Goal: Task Accomplishment & Management: Manage account settings

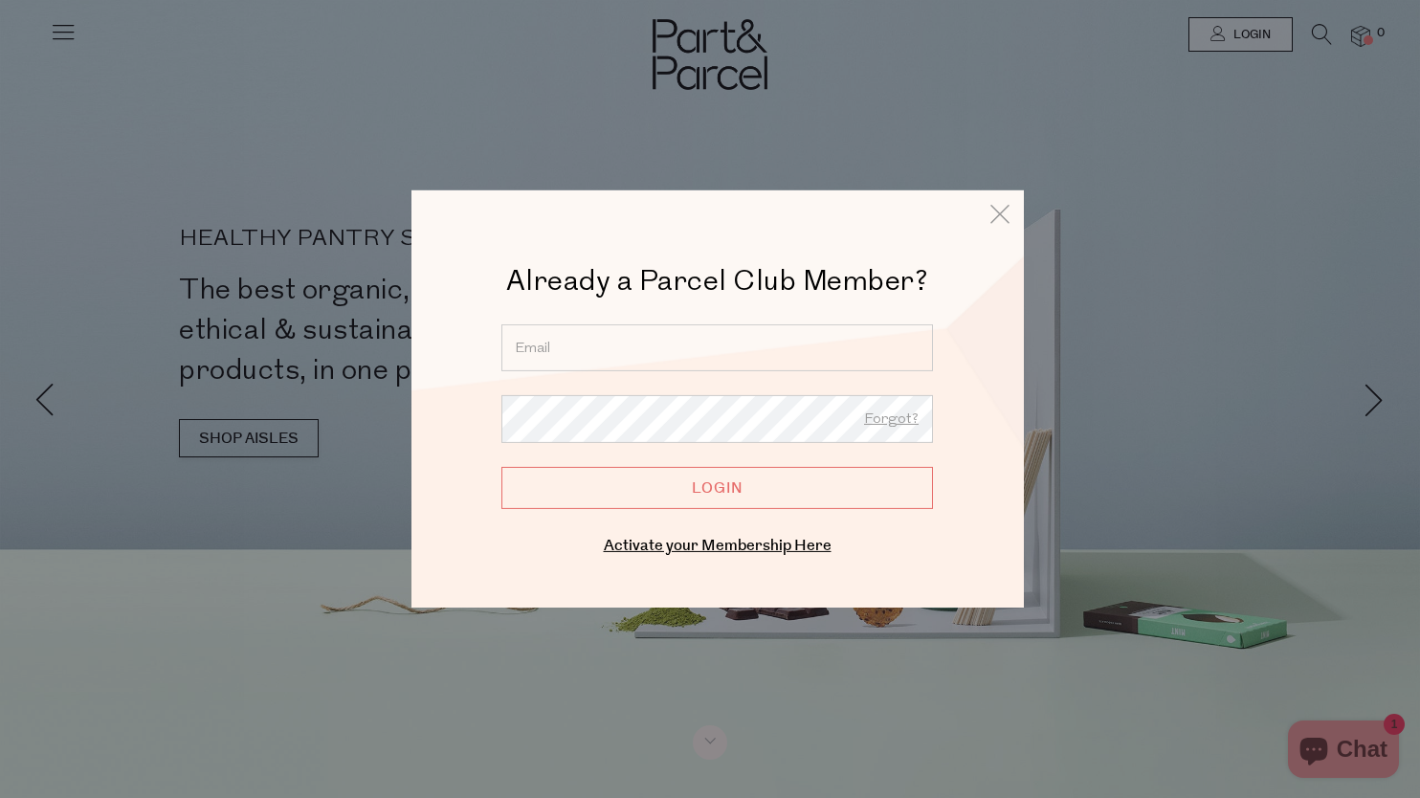
click at [569, 364] on input "email" at bounding box center [717, 347] width 432 height 47
type input "[PERSON_NAME][EMAIL_ADDRESS][DOMAIN_NAME]"
drag, startPoint x: 728, startPoint y: 347, endPoint x: 503, endPoint y: 344, distance: 224.9
click at [503, 344] on input "[PERSON_NAME][EMAIL_ADDRESS][DOMAIN_NAME]" at bounding box center [717, 347] width 432 height 47
type input "[PERSON_NAME][EMAIL_ADDRESS][PERSON_NAME][DOMAIN_NAME]"
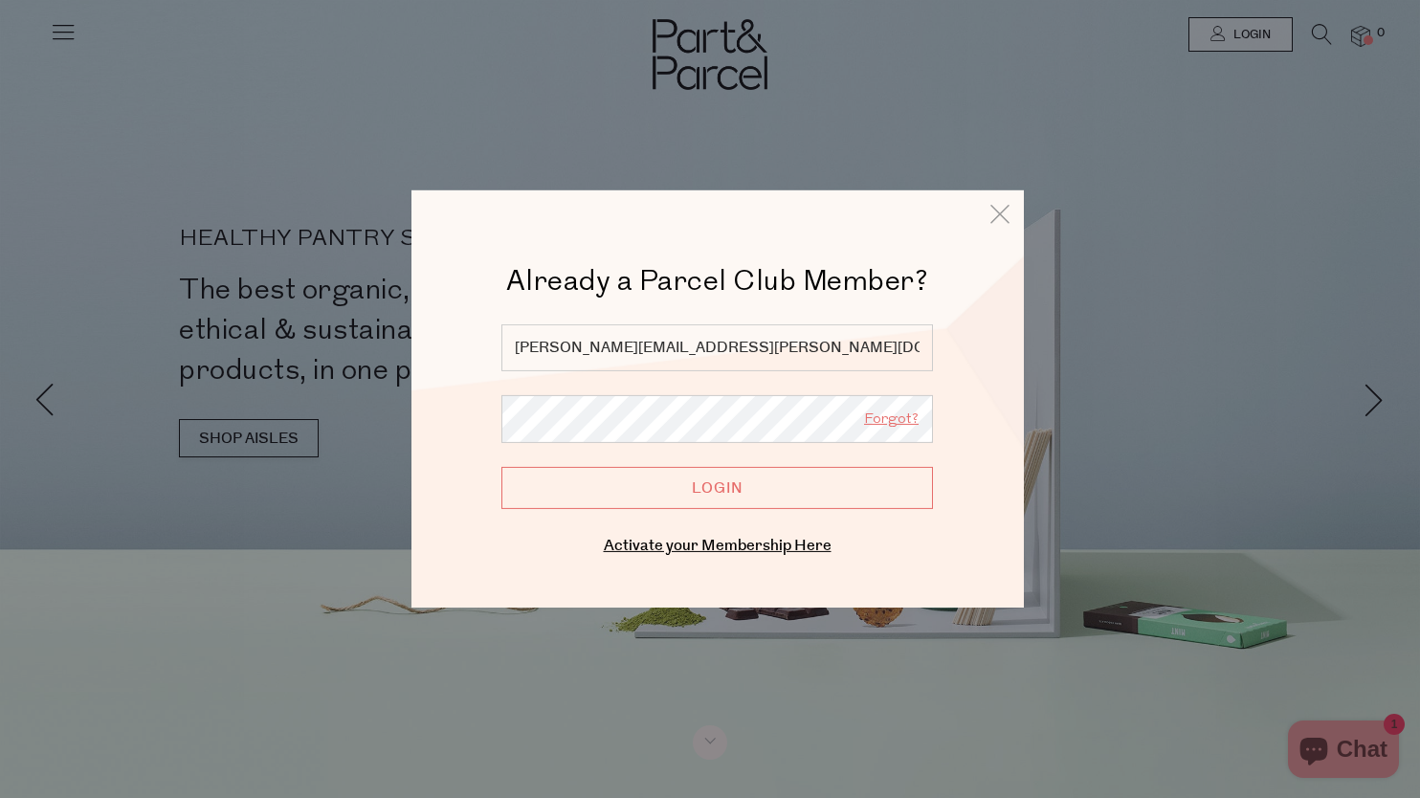
click at [906, 421] on link "Forgot?" at bounding box center [891, 420] width 55 height 25
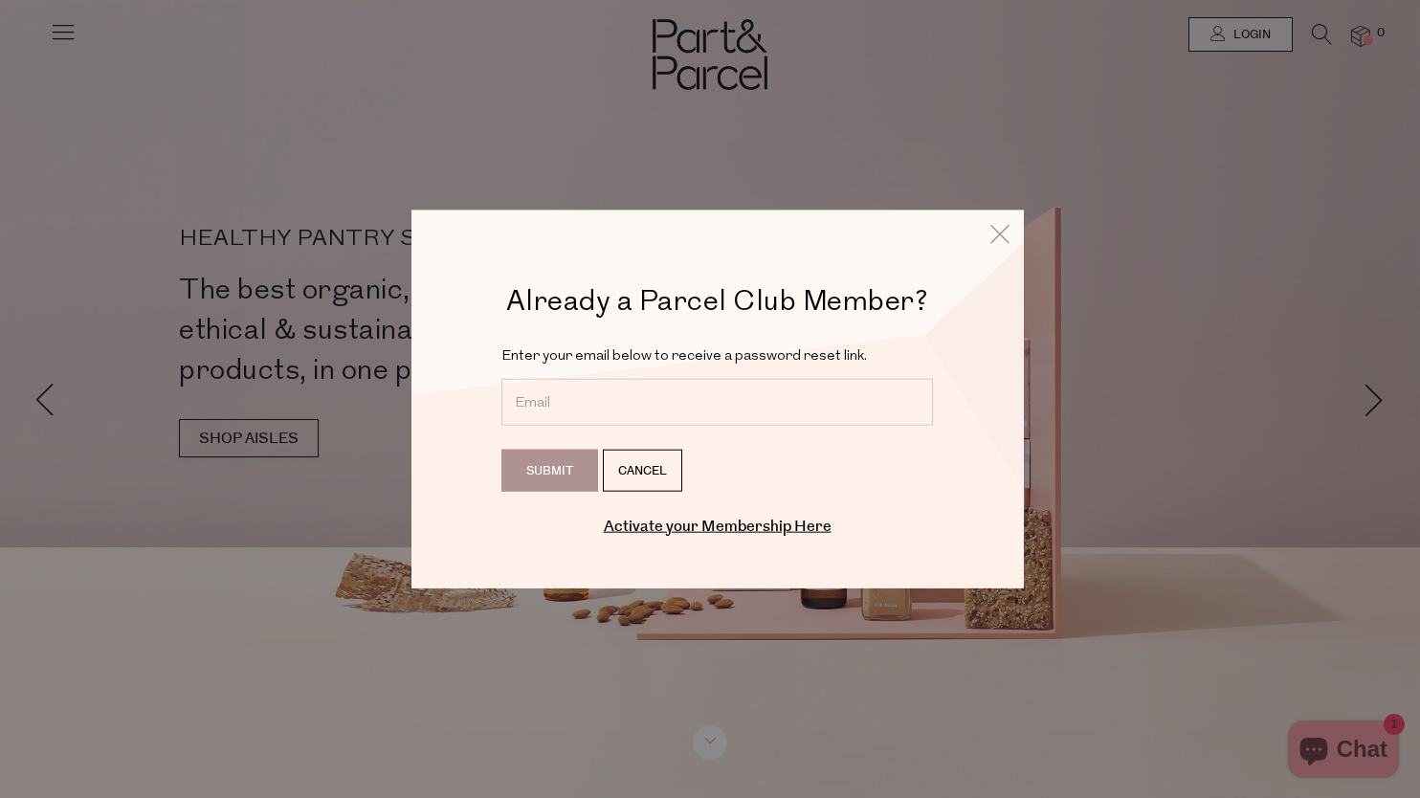
click at [611, 410] on input "email" at bounding box center [717, 401] width 432 height 47
type input "[PERSON_NAME][EMAIL_ADDRESS][PERSON_NAME][DOMAIN_NAME]"
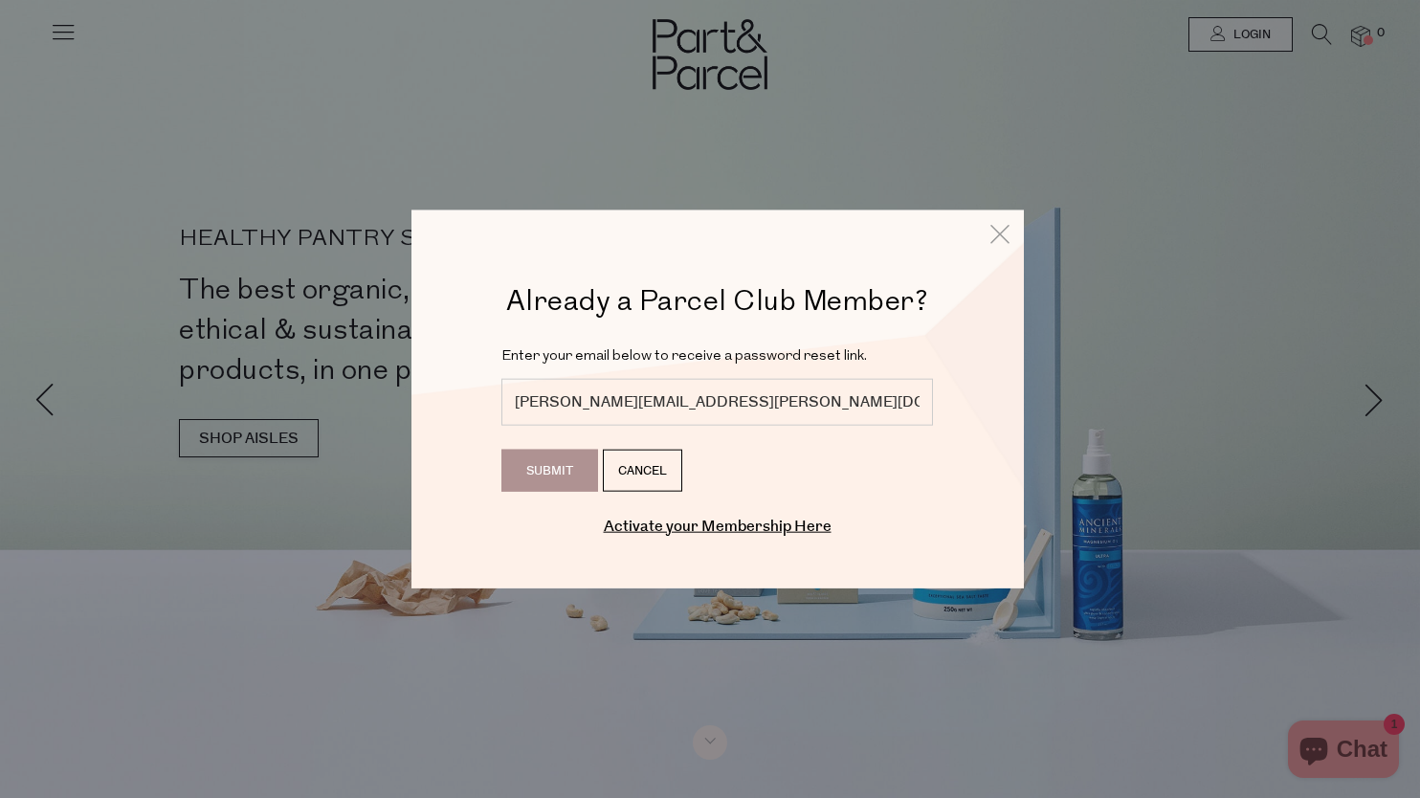
click at [558, 471] on input "Submit" at bounding box center [549, 470] width 97 height 42
